Goal: Book appointment/travel/reservation

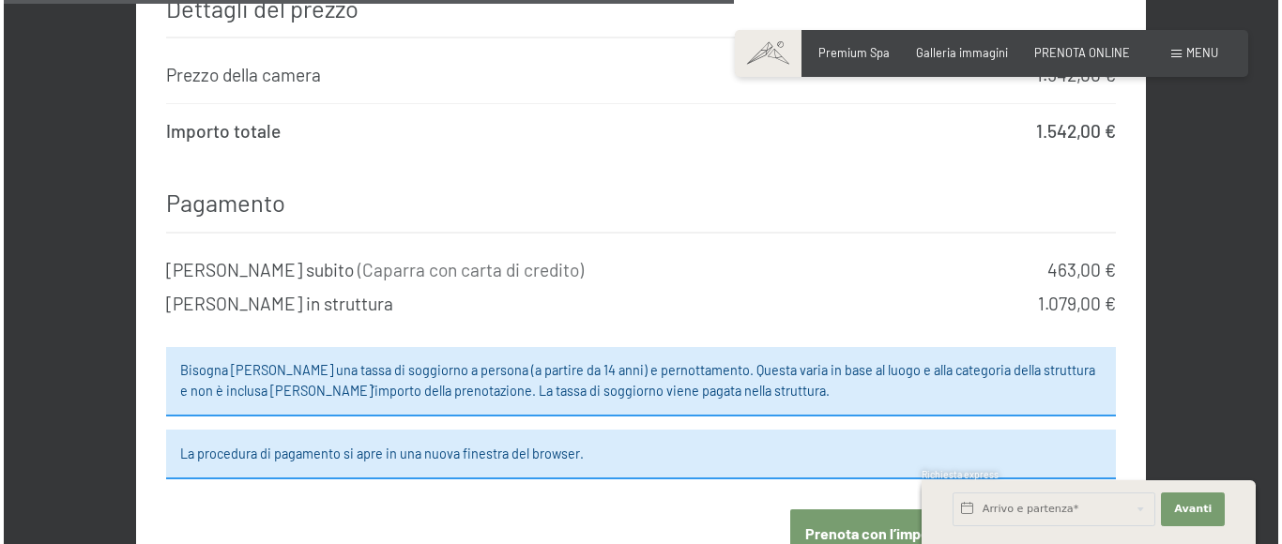
scroll to position [1872, 0]
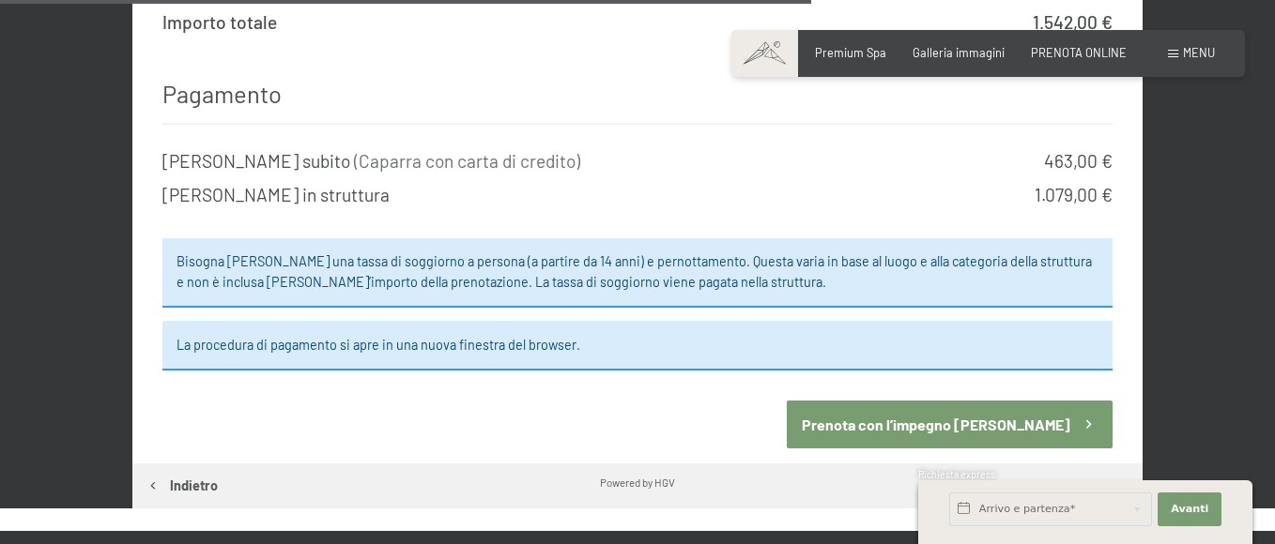
click at [1030, 401] on button "Prenota con l’impegno [PERSON_NAME]" at bounding box center [949, 425] width 325 height 48
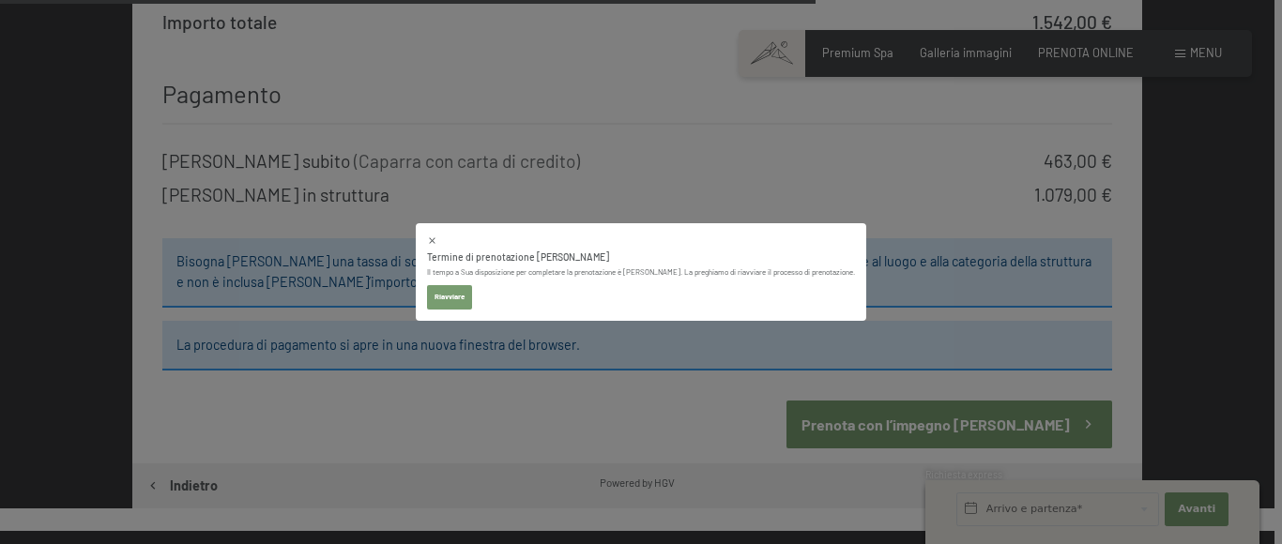
click at [471, 301] on button "Riavviare" at bounding box center [449, 297] width 45 height 24
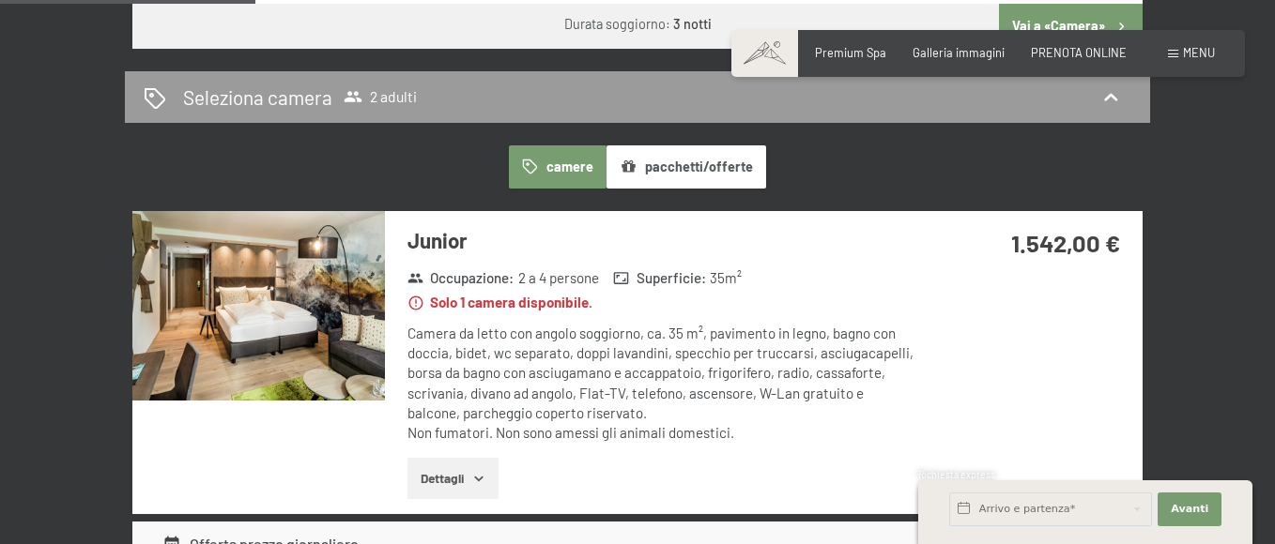
scroll to position [1063, 0]
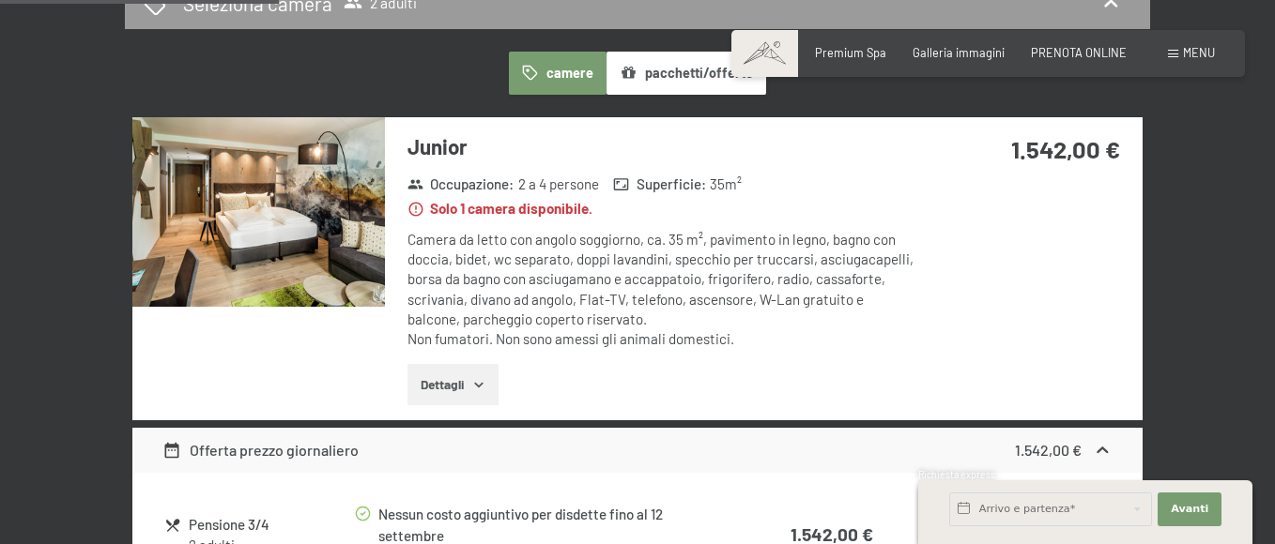
click at [581, 265] on div "Camera da letto con angolo soggiorno, ca. 35 m², pavimento in legno, bagno con …" at bounding box center [661, 290] width 508 height 120
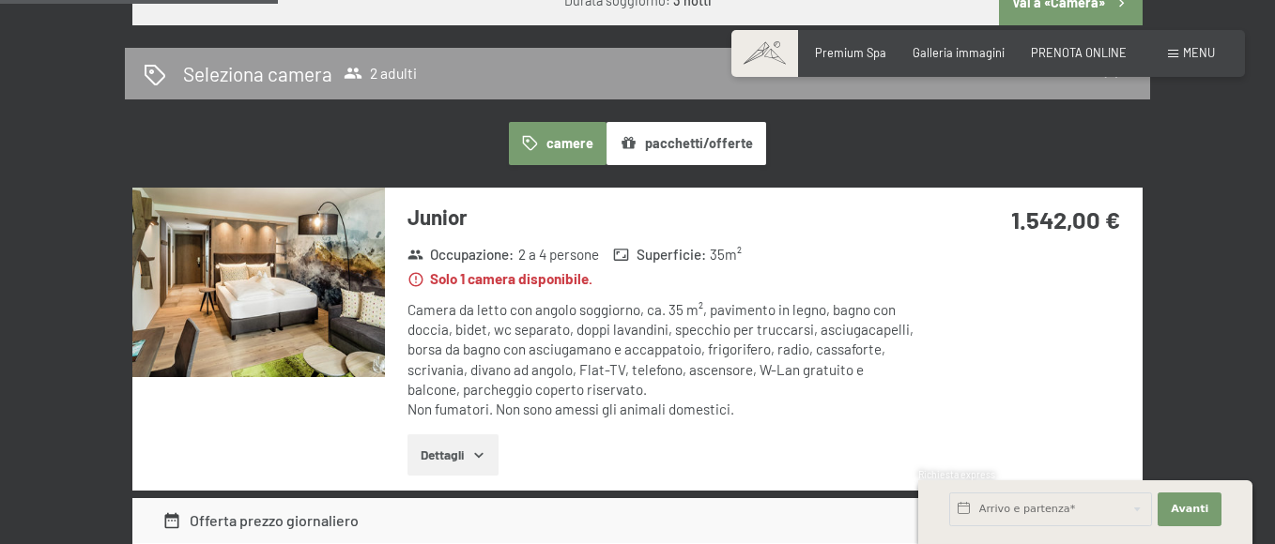
scroll to position [1314, 0]
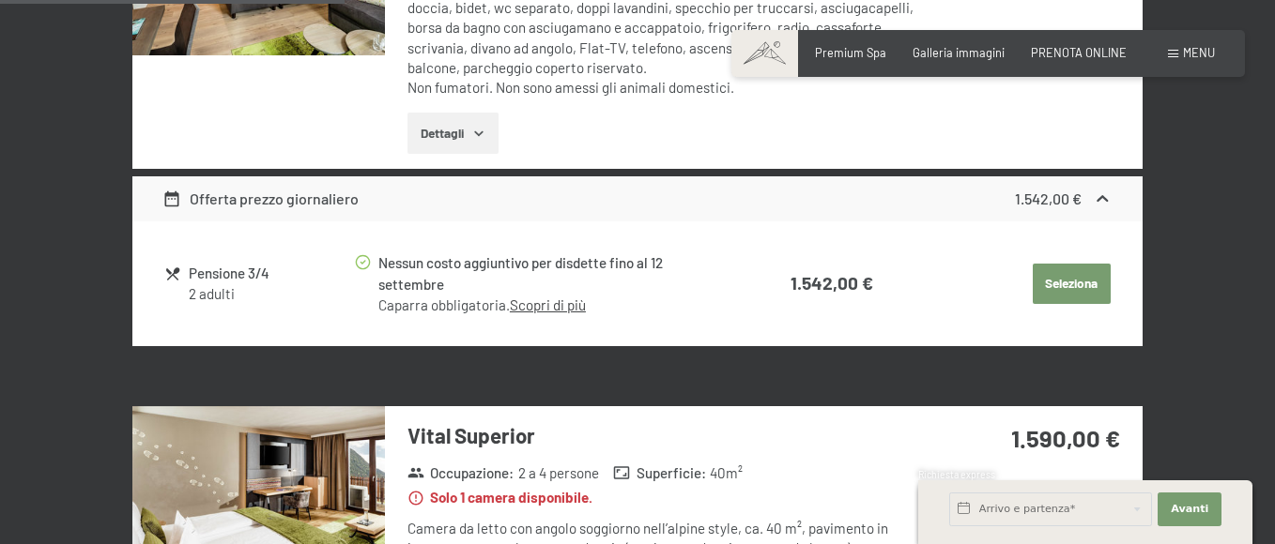
click at [1059, 296] on button "Seleziona" at bounding box center [1072, 284] width 78 height 41
select select "f"
select select "ITA"
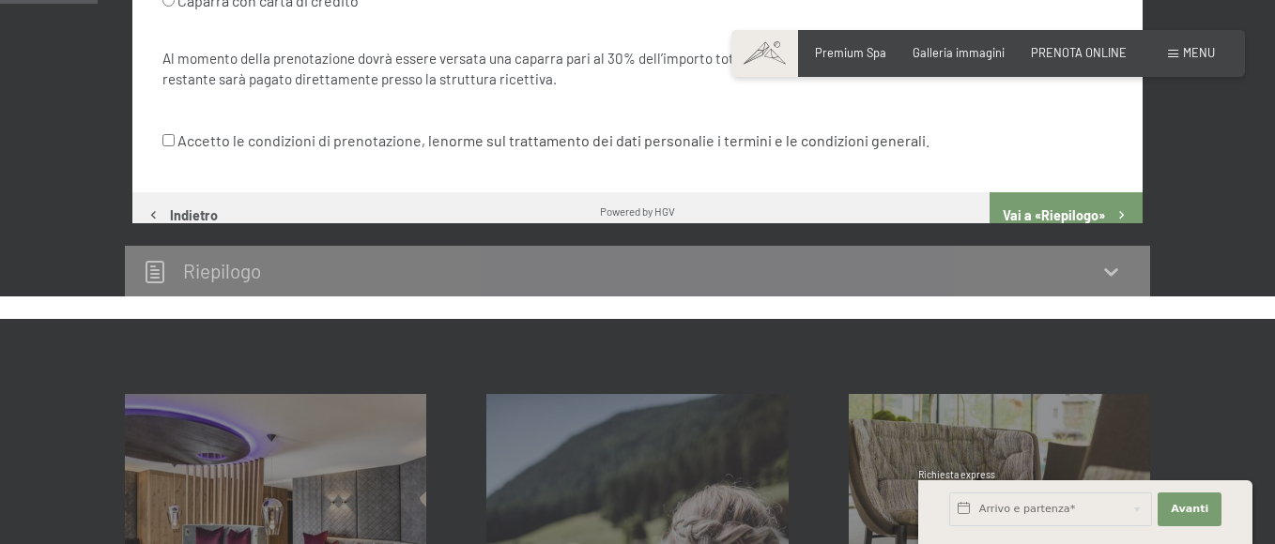
scroll to position [370, 0]
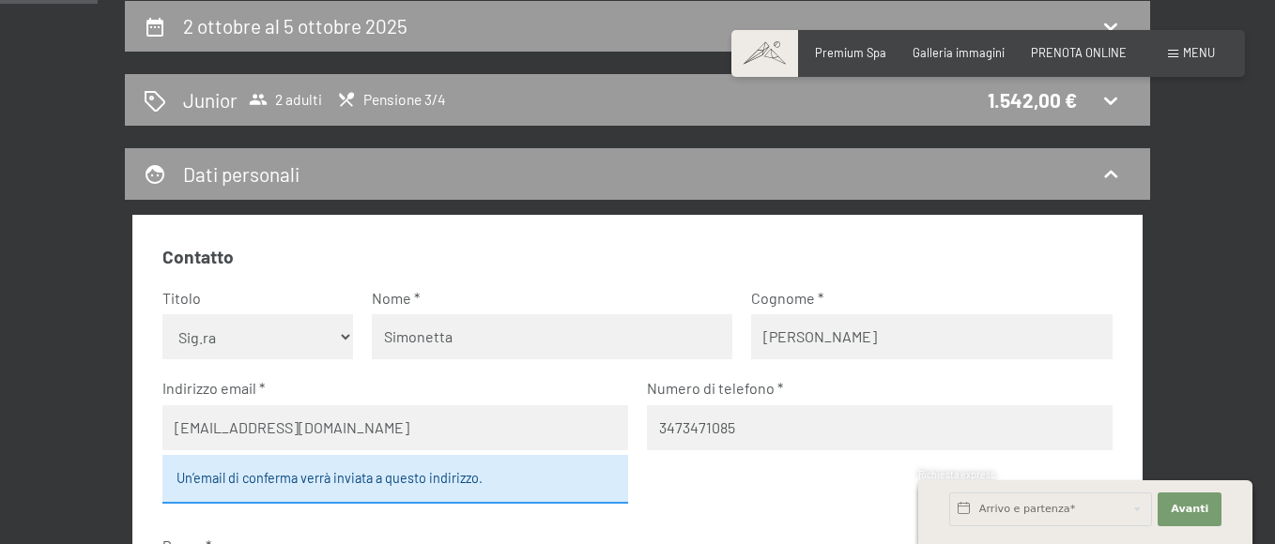
click at [259, 340] on select "Nessuna indicazione Sig.ra Sig." at bounding box center [257, 336] width 190 height 45
select select "m"
click at [162, 314] on select "Nessuna indicazione Sig.ra Sig." at bounding box center [257, 336] width 190 height 45
click at [513, 346] on input "Simonetta" at bounding box center [552, 336] width 360 height 45
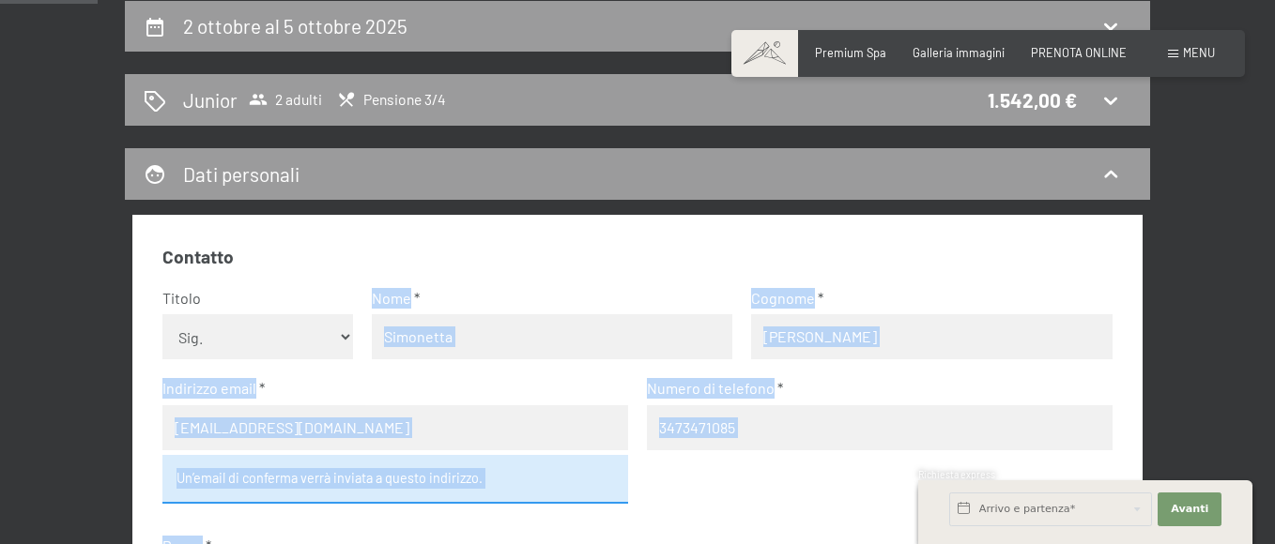
drag, startPoint x: 505, startPoint y: 327, endPoint x: 277, endPoint y: 351, distance: 229.4
click at [467, 352] on input "Simonetta" at bounding box center [552, 336] width 360 height 45
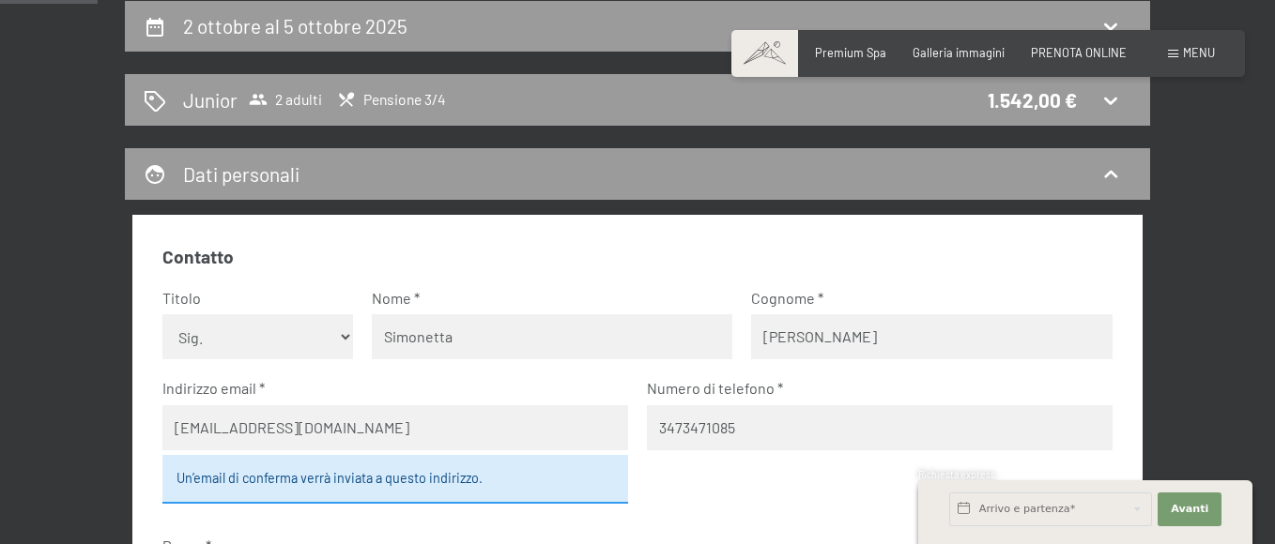
click at [476, 343] on input "Simonetta" at bounding box center [552, 336] width 360 height 45
type input "S"
type input "roberto"
click at [836, 293] on label "Cognome" at bounding box center [923, 298] width 345 height 21
drag, startPoint x: 813, startPoint y: 340, endPoint x: 679, endPoint y: 339, distance: 134.2
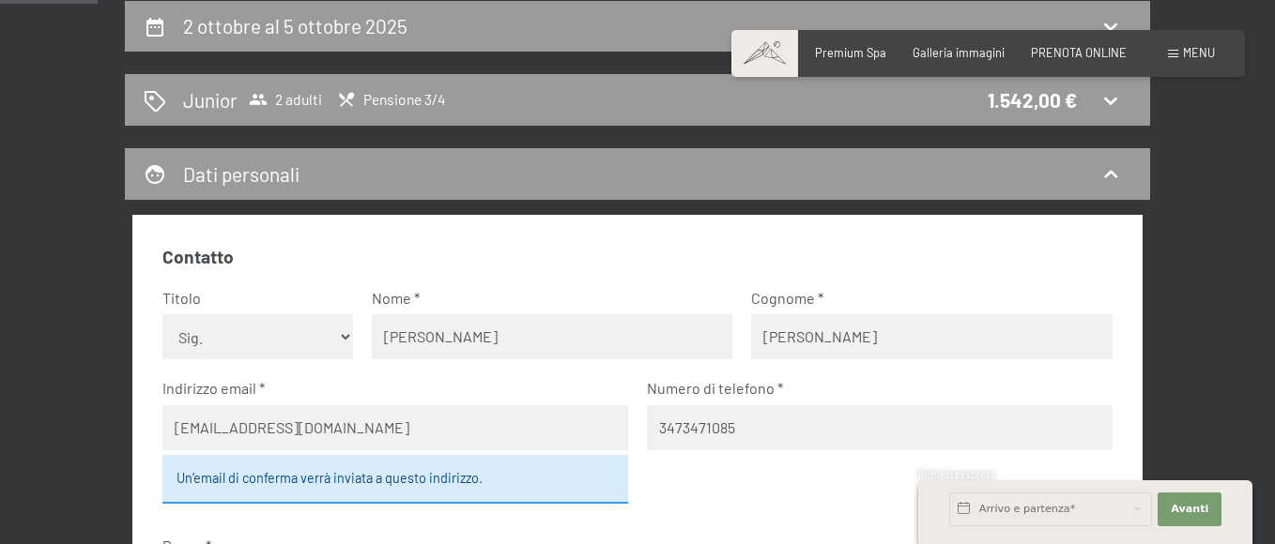
click at [679, 339] on fieldset "Contatto Titolo Nessuna indicazione Sig.ra Sig. Nome roberto Cognome Camillo In…" at bounding box center [636, 543] width 949 height 596
type input "biliato"
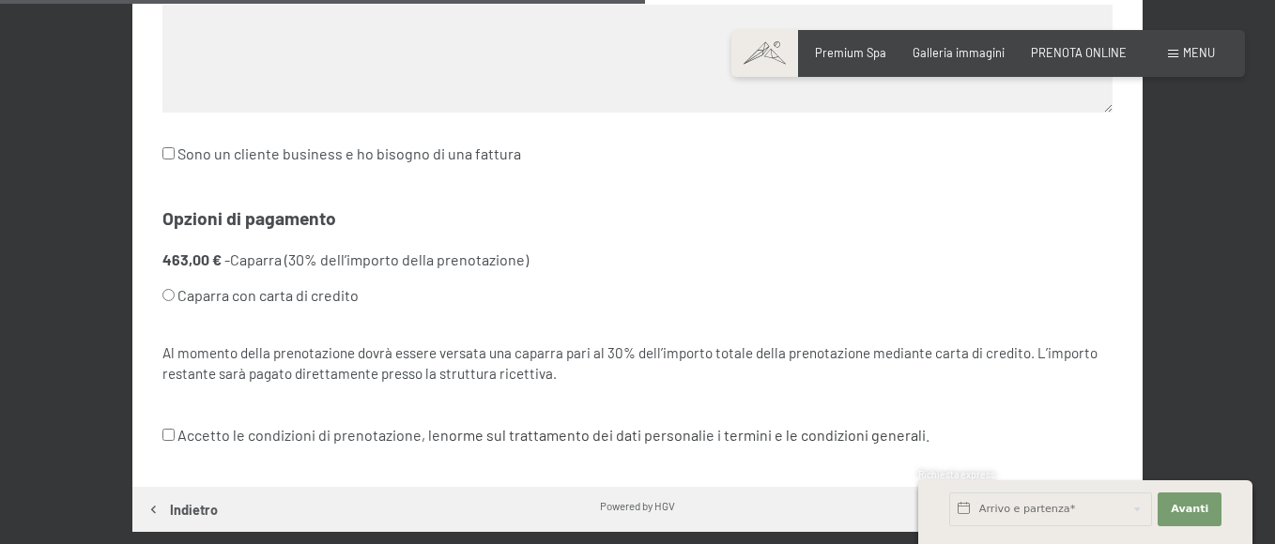
scroll to position [1121, 0]
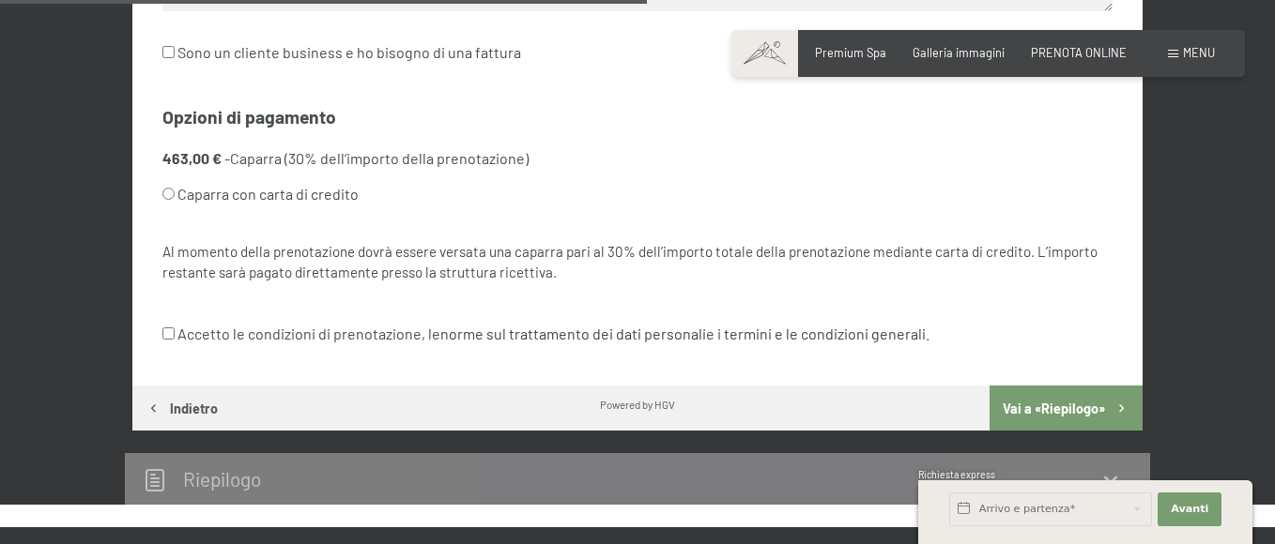
click at [278, 191] on label "Caparra con carta di credito" at bounding box center [377, 194] width 430 height 36
click at [175, 191] on input "Caparra con carta di credito" at bounding box center [168, 194] width 12 height 12
radio input "true"
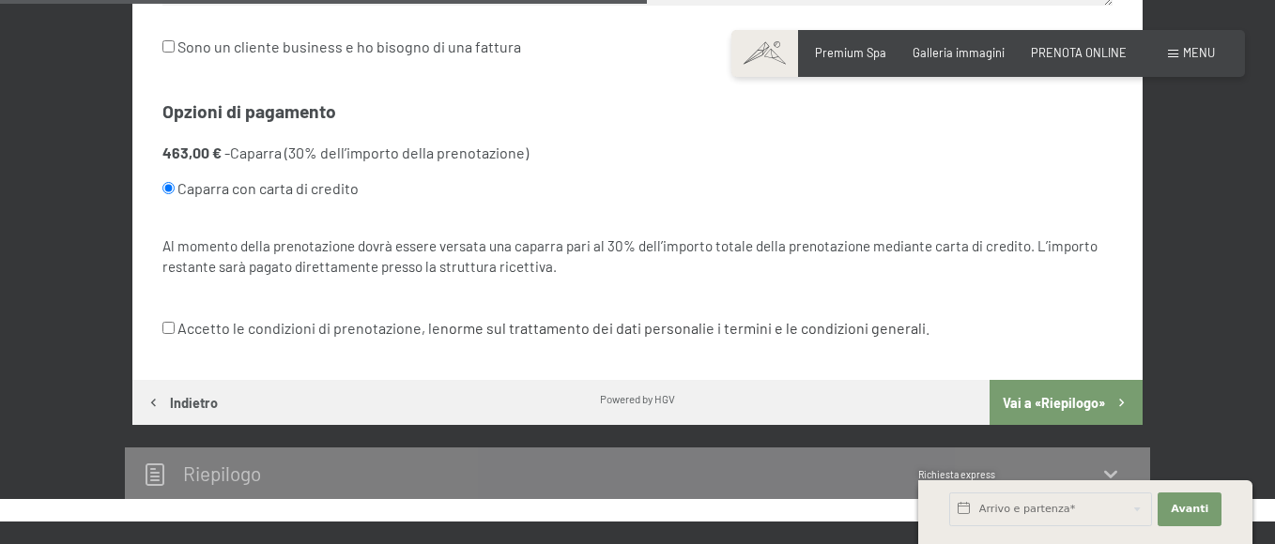
scroll to position [1309, 0]
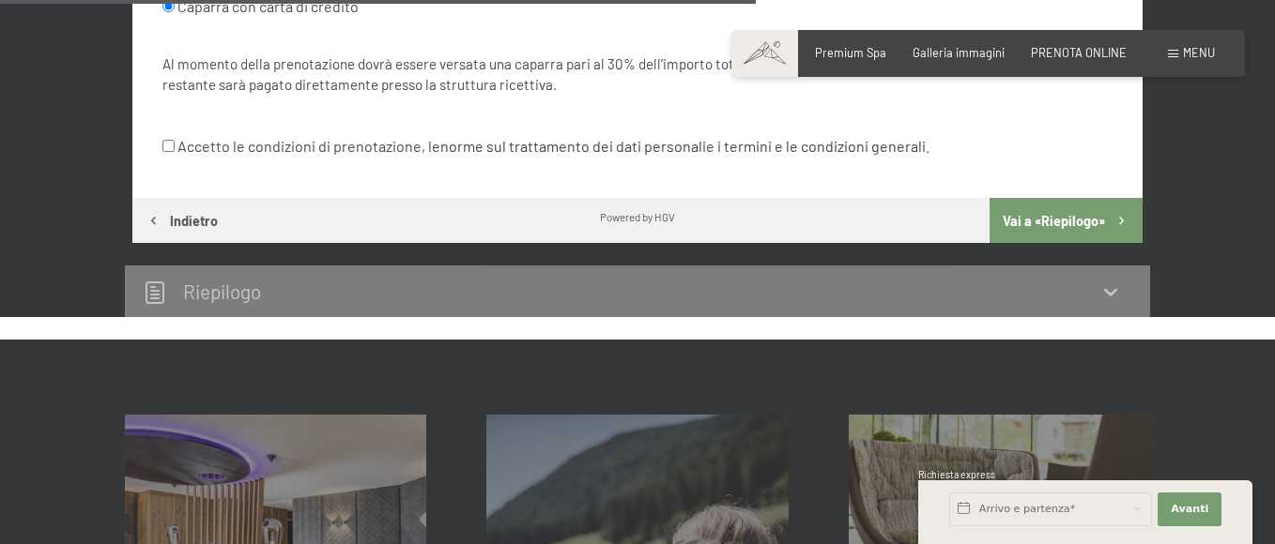
click at [454, 146] on body "Prenotazione Richiesta Premium Spa Galleria immagini PRENOTA ONLINE Menu DE IT …" at bounding box center [637, 85] width 1275 height 2789
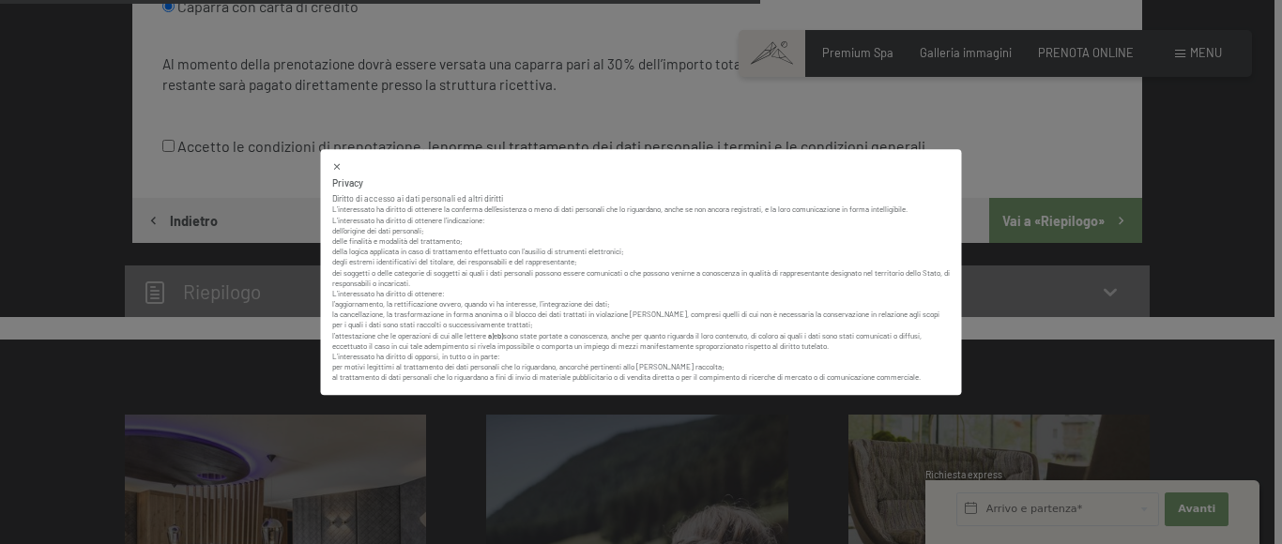
click at [336, 171] on icon at bounding box center [337, 166] width 10 height 10
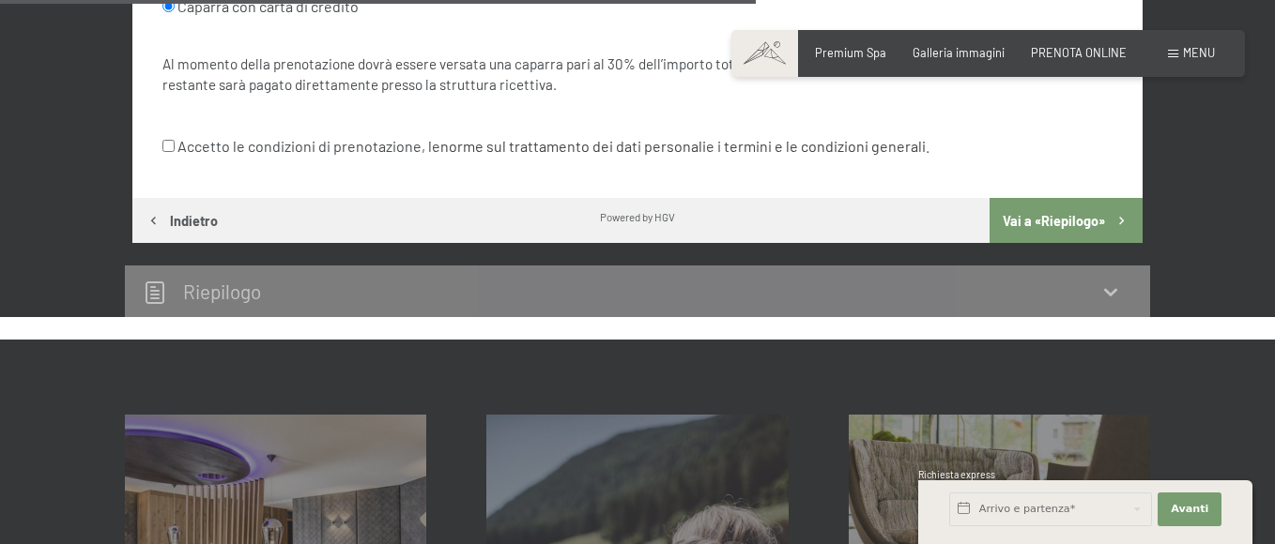
click at [162, 153] on label "Accetto le condizioni di prenotazione, le norme sul trattamento dei dati person…" at bounding box center [545, 147] width 767 height 36
click at [162, 152] on input "Accetto le condizioni di prenotazione, le norme sul trattamento dei dati person…" at bounding box center [168, 146] width 12 height 12
checkbox input "true"
click at [1037, 228] on button "Vai a «Riepilogo»" at bounding box center [1065, 220] width 153 height 45
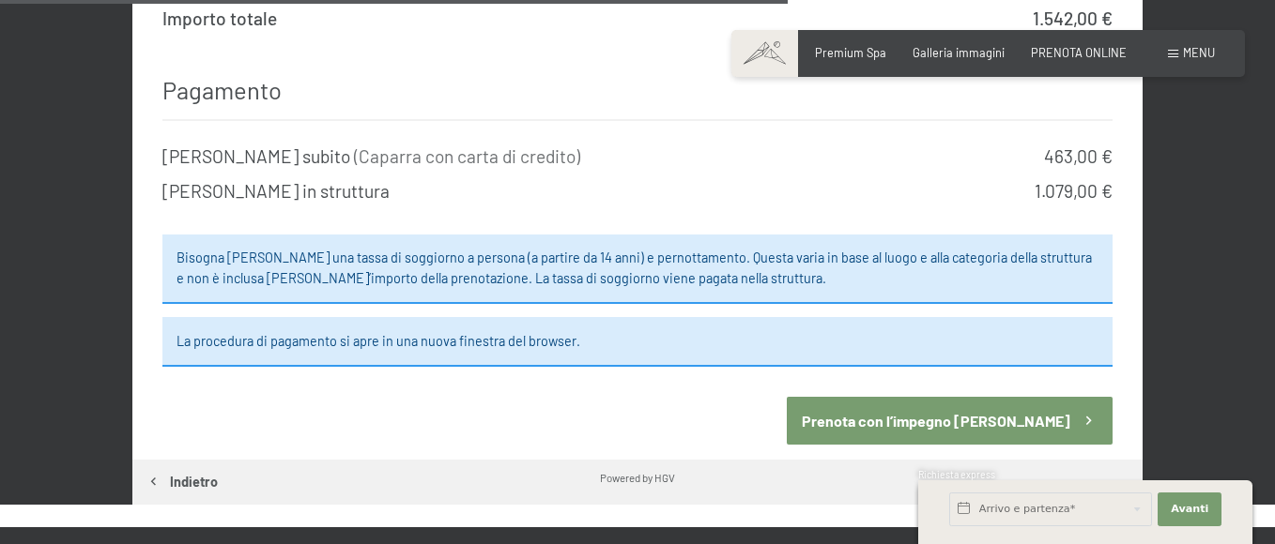
scroll to position [1684, 0]
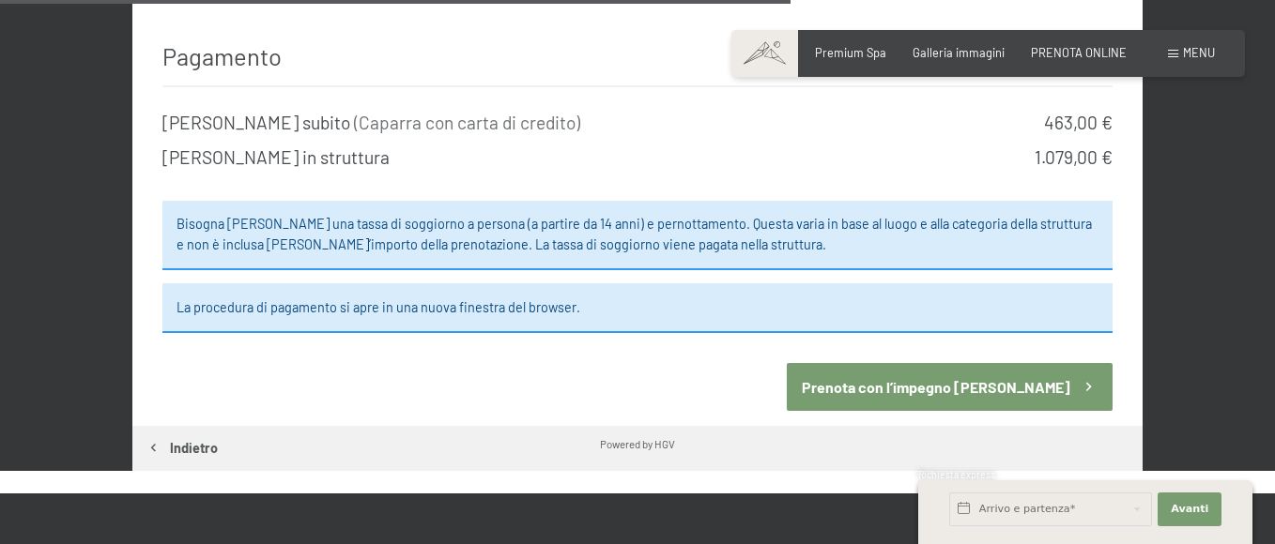
click at [1064, 365] on button "Prenota con l’impegno di pagare" at bounding box center [949, 387] width 325 height 48
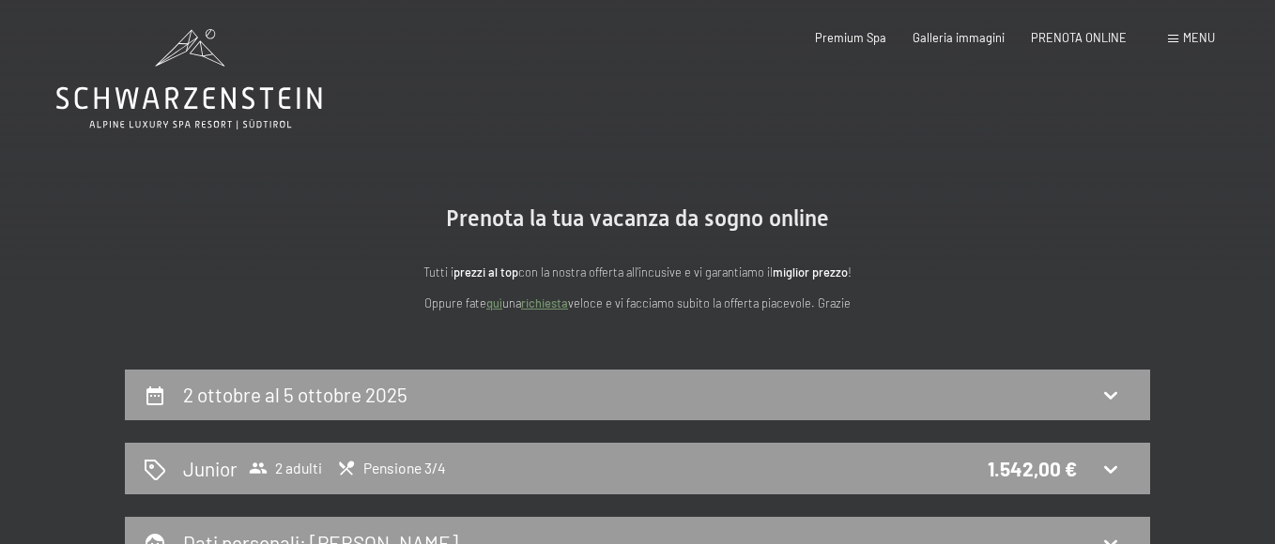
scroll to position [0, 0]
click at [863, 38] on span "Premium Spa" at bounding box center [850, 34] width 71 height 15
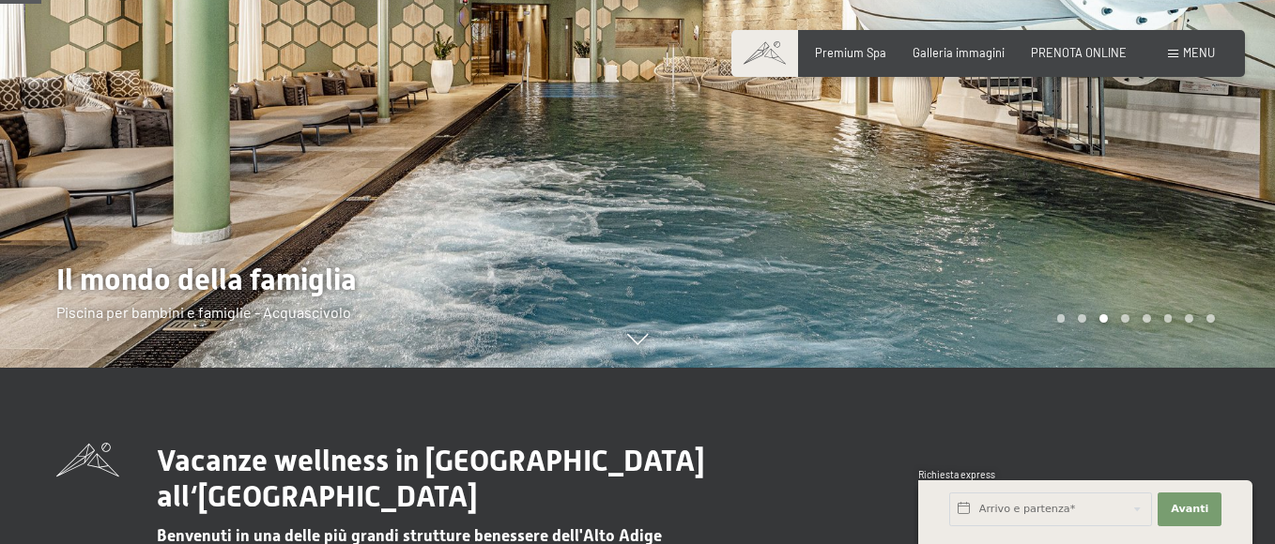
scroll to position [375, 0]
